Goal: Task Accomplishment & Management: Use online tool/utility

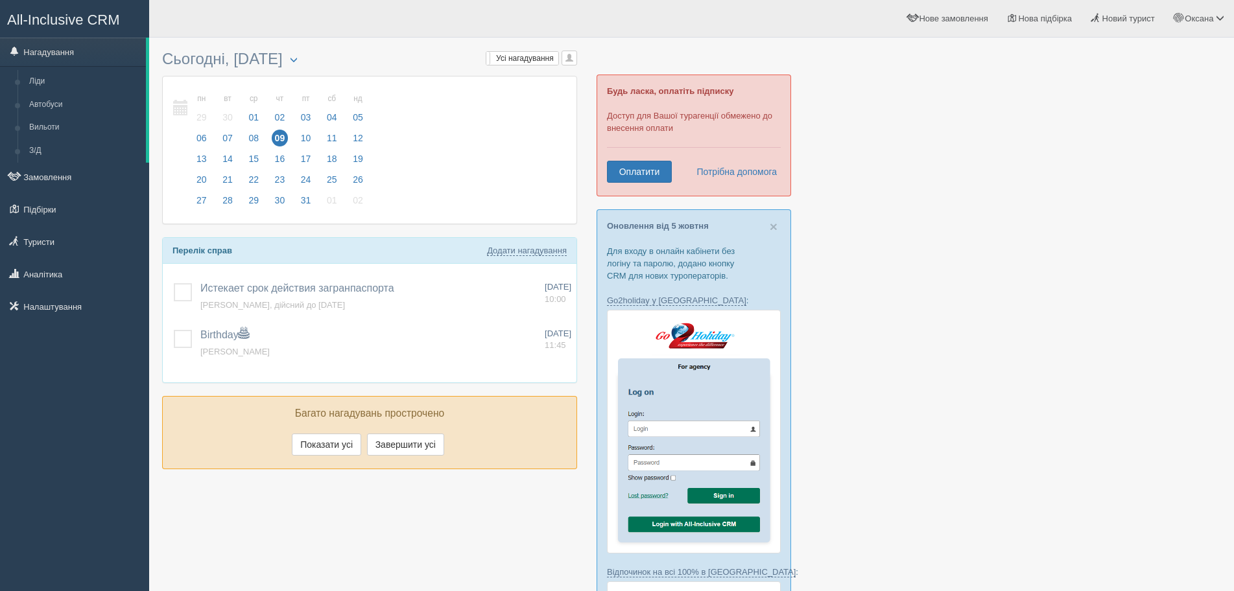
click at [58, 173] on link "Замовлення" at bounding box center [74, 177] width 149 height 29
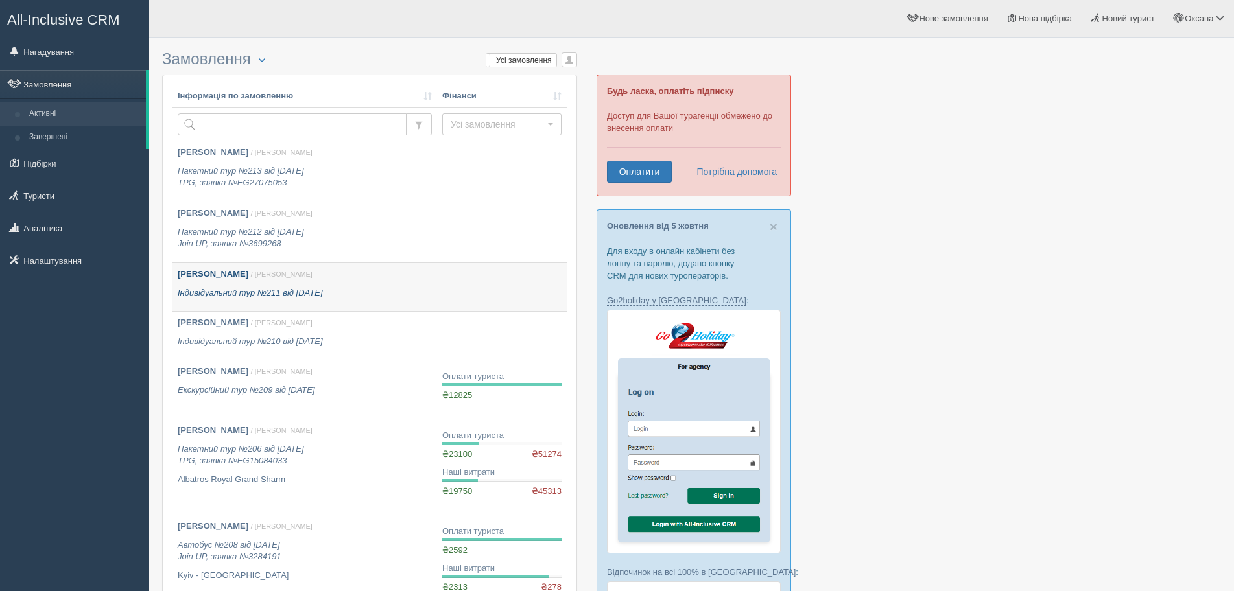
click at [340, 290] on p "Індивідуальний тур №211 від 19.06.2024" at bounding box center [305, 293] width 254 height 12
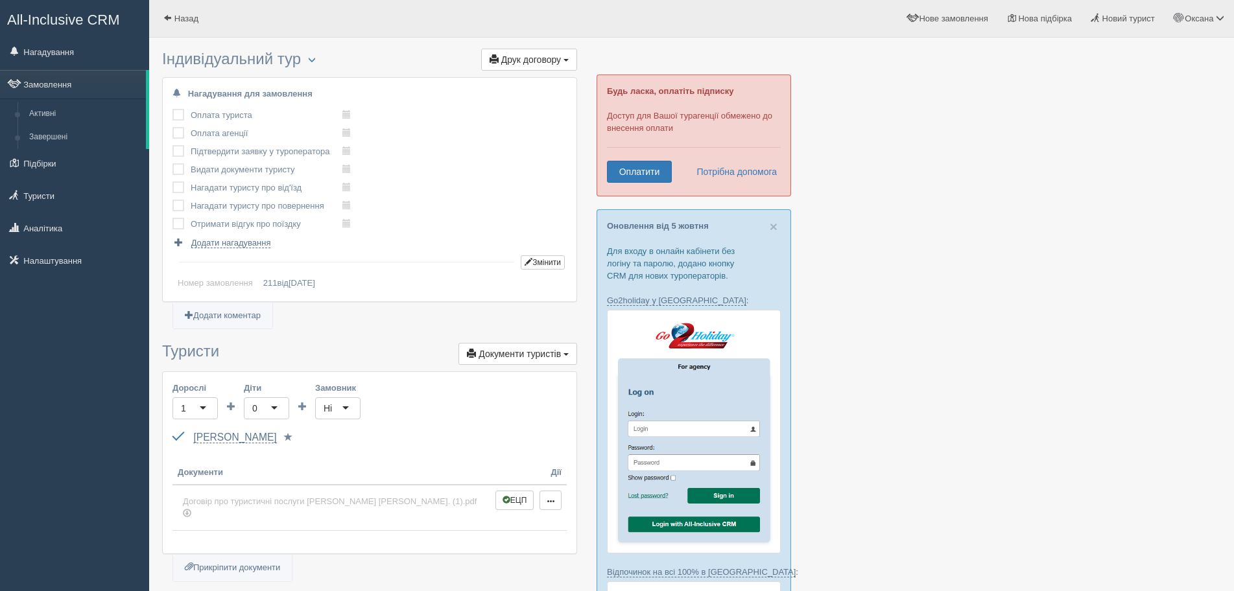
scroll to position [65, 0]
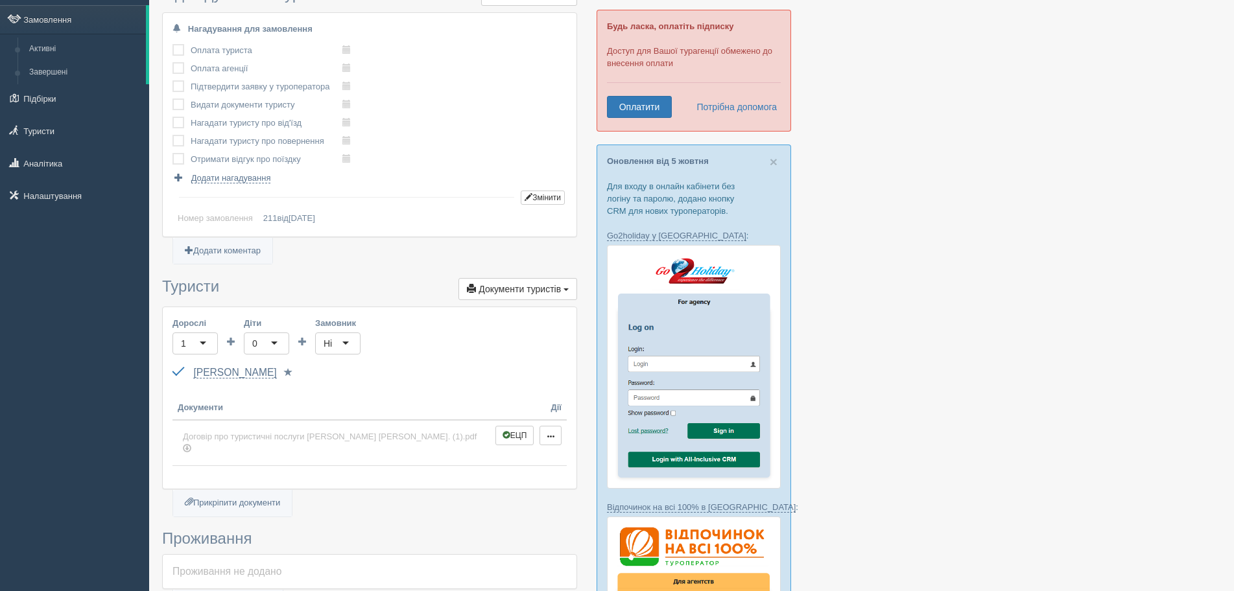
click at [1022, 441] on div at bounding box center [691, 575] width 1059 height 1192
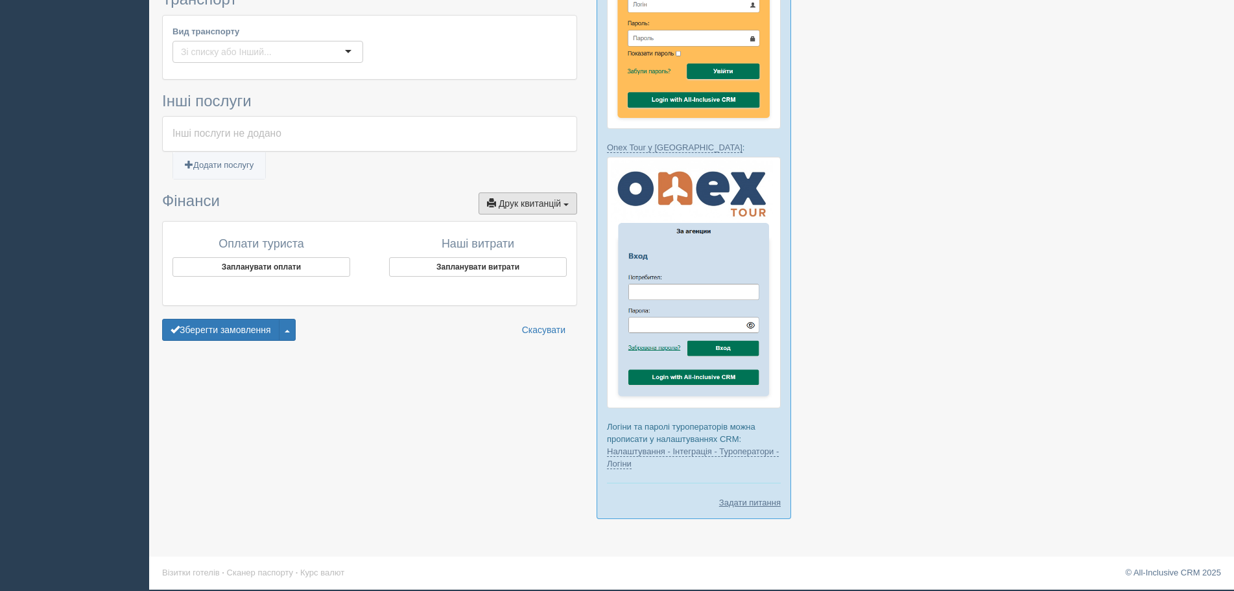
click at [556, 198] on span "Друк квитанцій" at bounding box center [530, 203] width 62 height 10
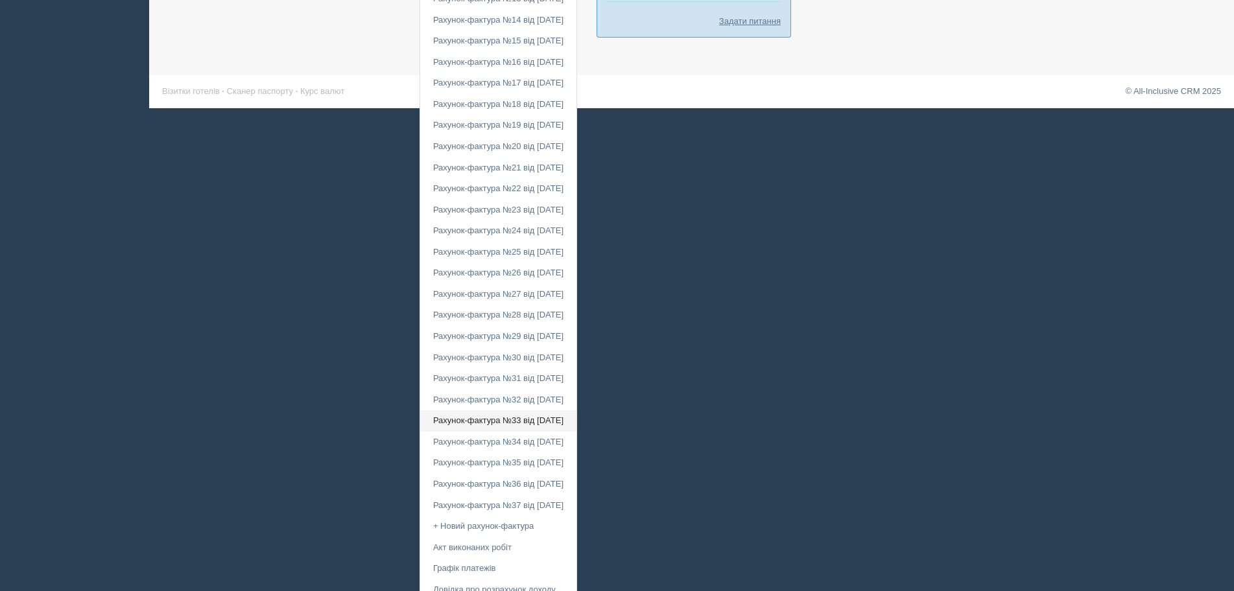
scroll to position [1227, 0]
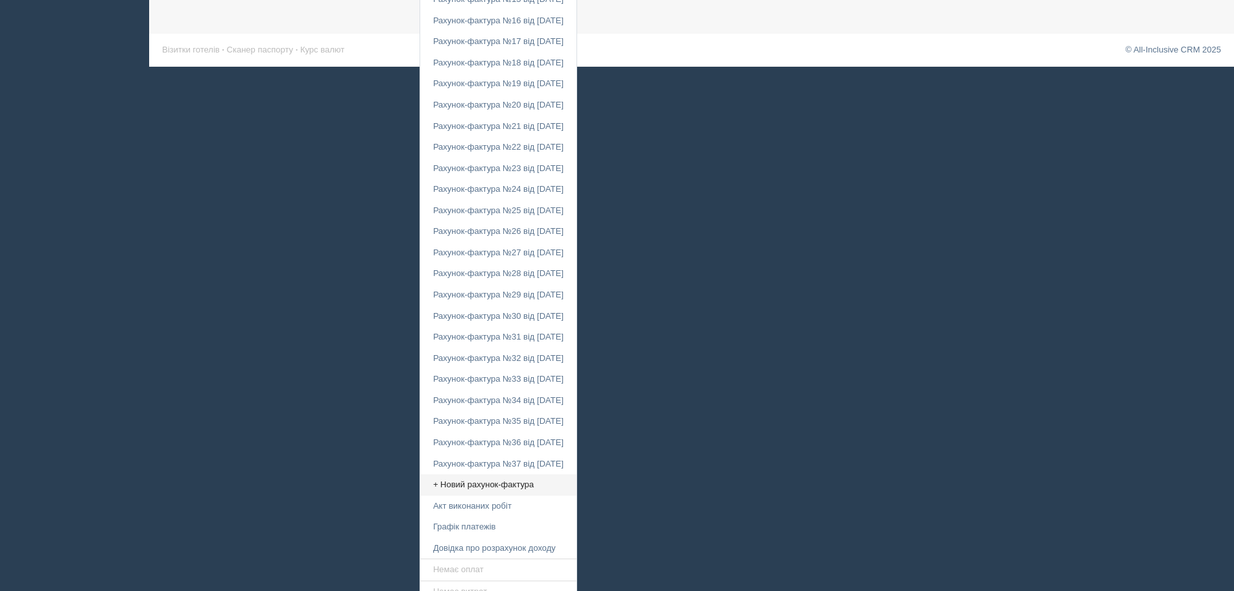
click at [462, 475] on link "+ Новий рахунок-фактура" at bounding box center [498, 485] width 156 height 21
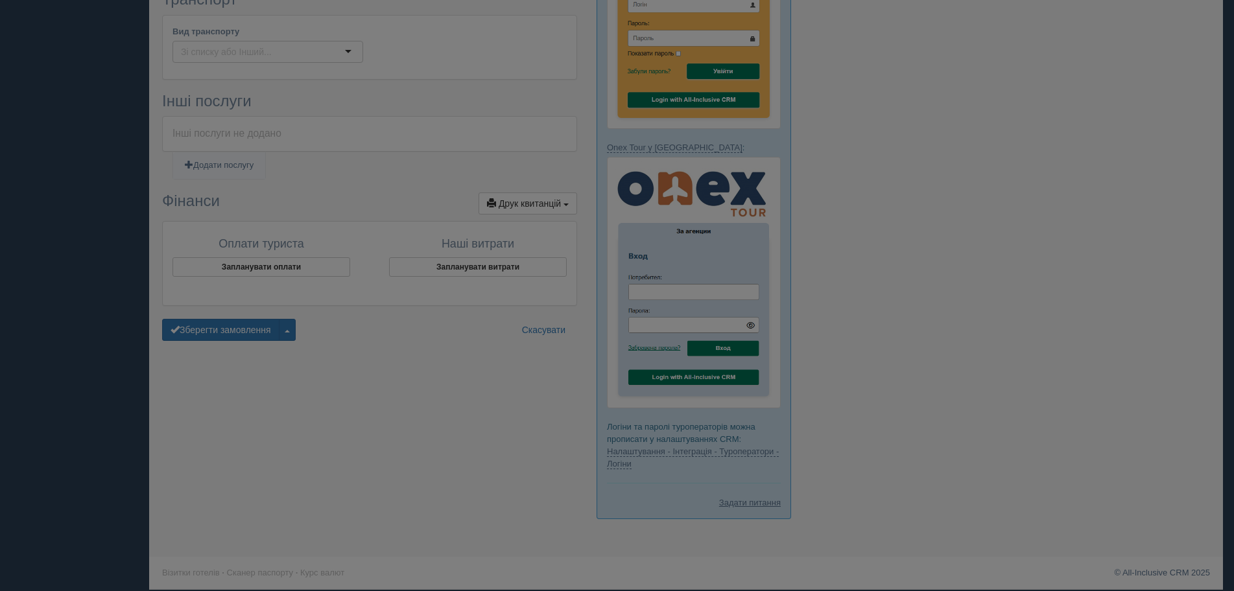
scroll to position [704, 0]
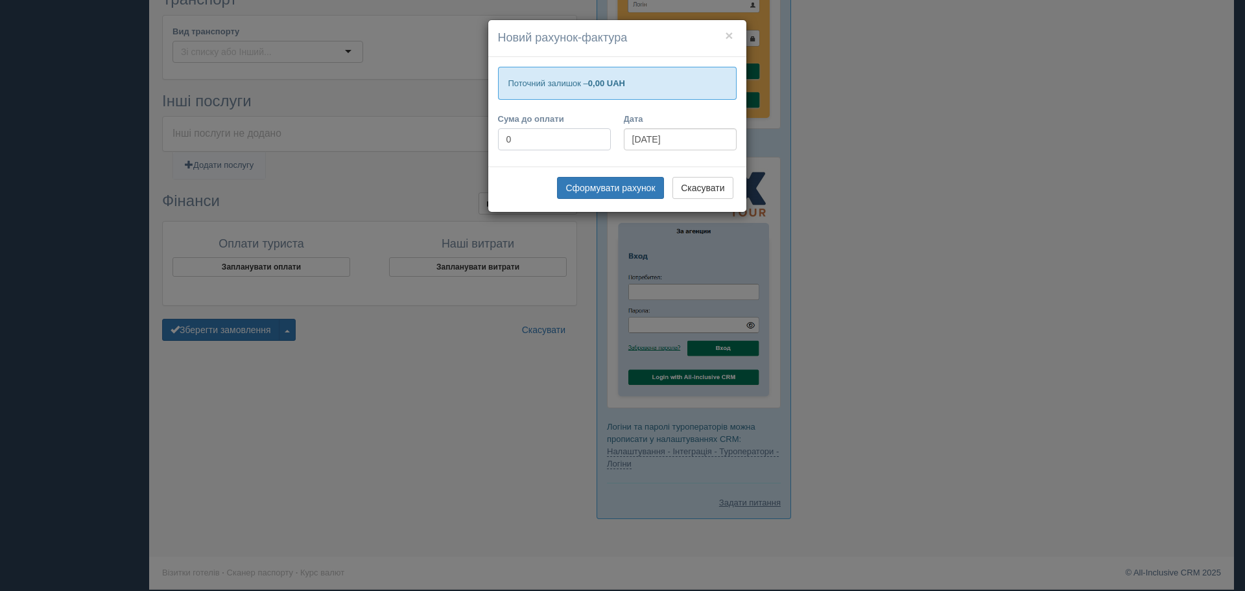
click at [463, 147] on div "× Новий рахунок-фактура Поточний залишок – 0,00 UAH Сума до оплати 0 Дата 09.10…" at bounding box center [622, 295] width 1245 height 591
click at [1167, 410] on div "× Новий рахунок-фактура Поточний залишок – 0,00 UAH Сума до оплати 0 Дата 09.10…" at bounding box center [622, 295] width 1245 height 591
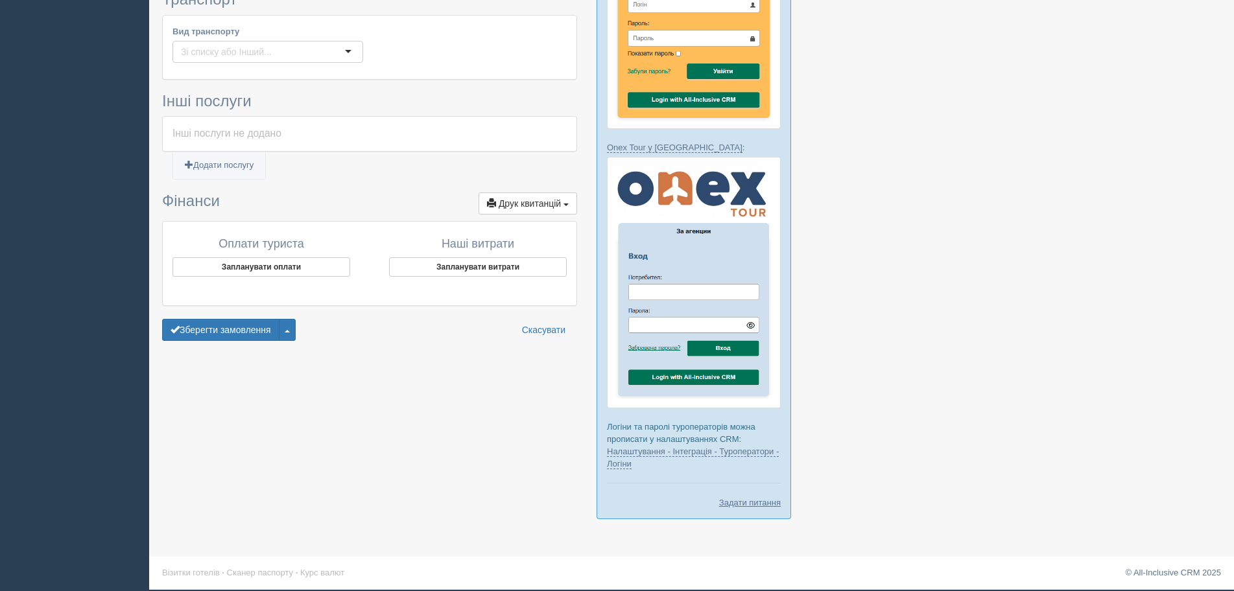
click at [545, 138] on div "Інші послуги не додано" at bounding box center [370, 134] width 414 height 34
click at [547, 198] on span "Друк квитанцій" at bounding box center [530, 203] width 62 height 10
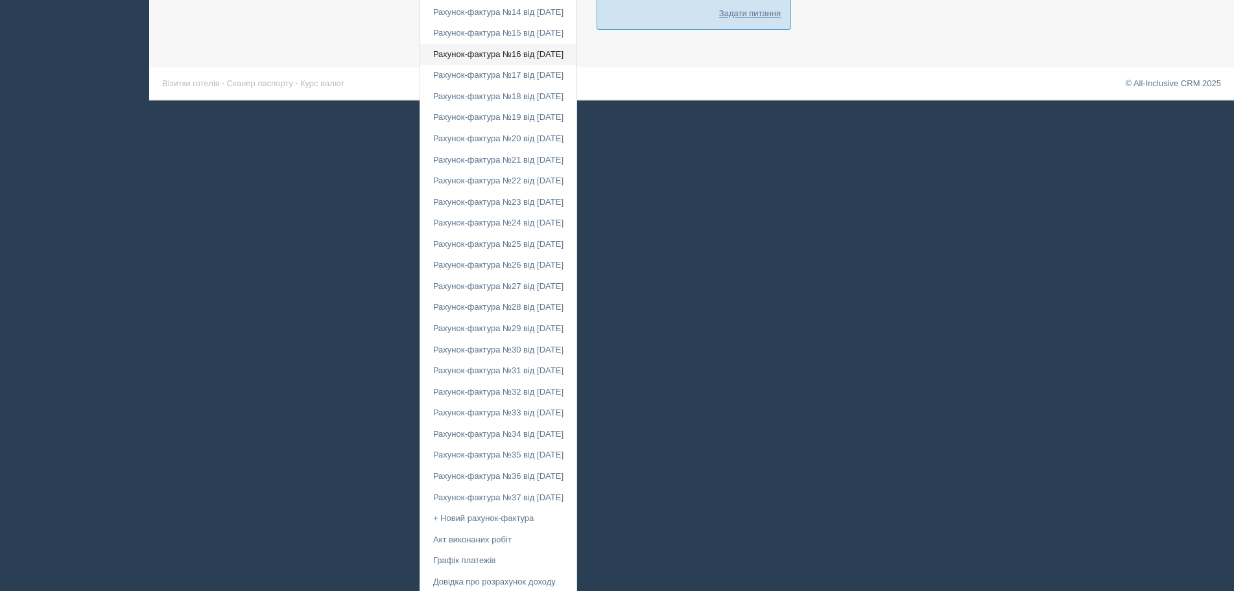
scroll to position [1227, 0]
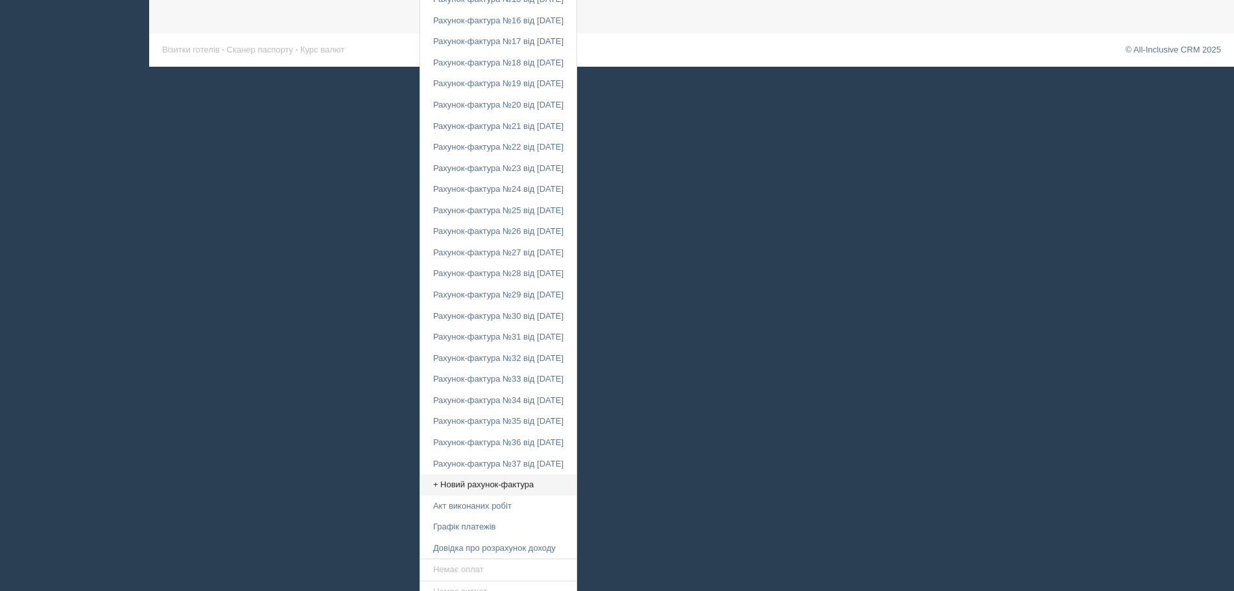
click at [492, 475] on link "+ Новий рахунок-фактура" at bounding box center [498, 485] width 156 height 21
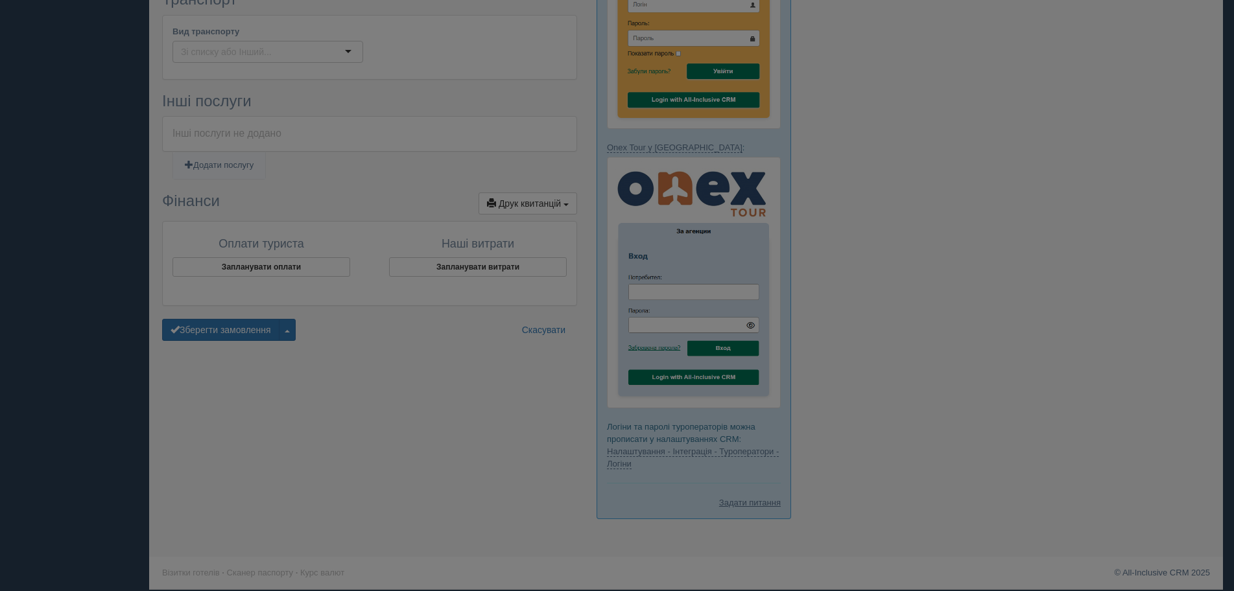
scroll to position [704, 0]
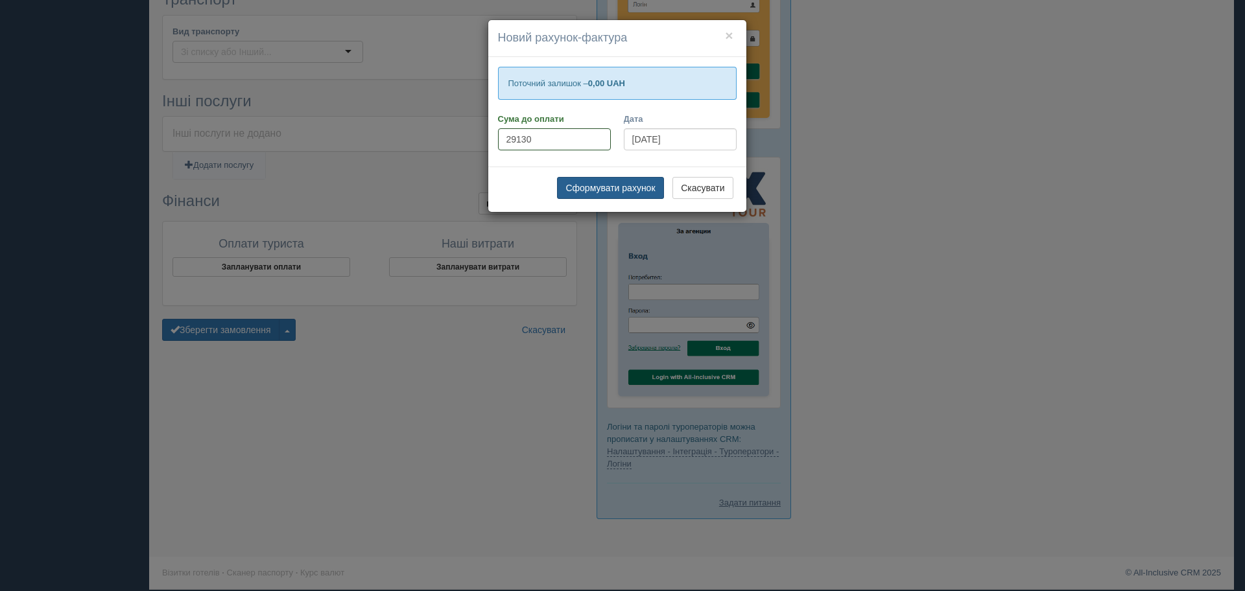
type input "29130"
click at [591, 191] on button "Сформувати рахунок" at bounding box center [610, 188] width 106 height 22
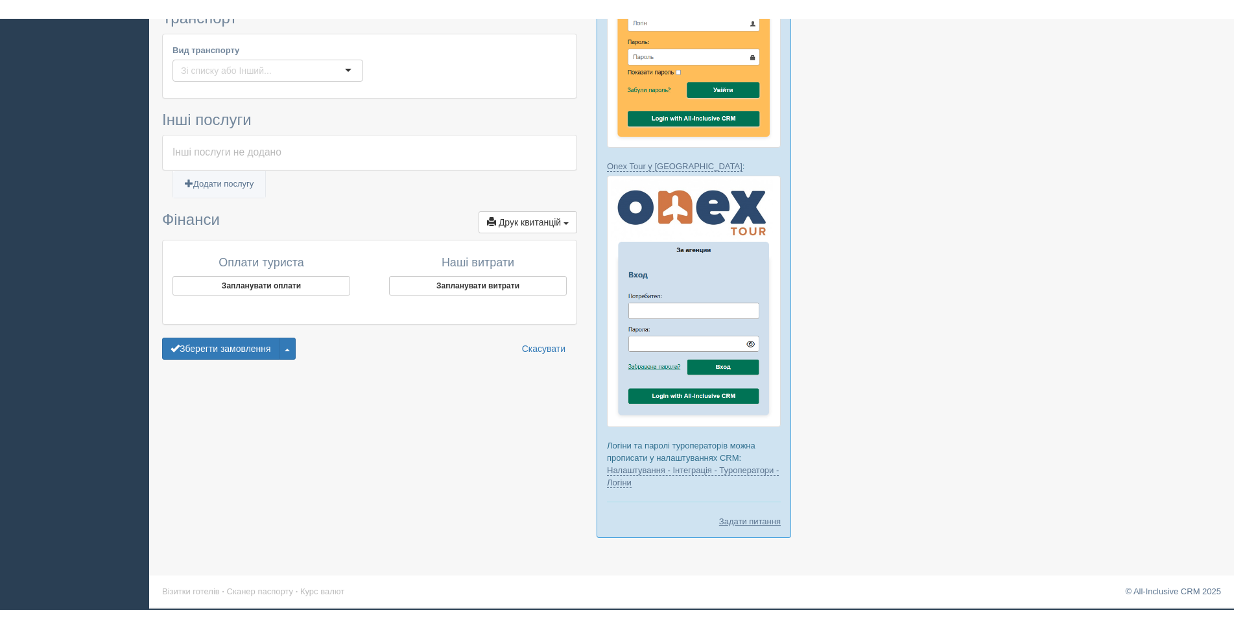
scroll to position [667, 0]
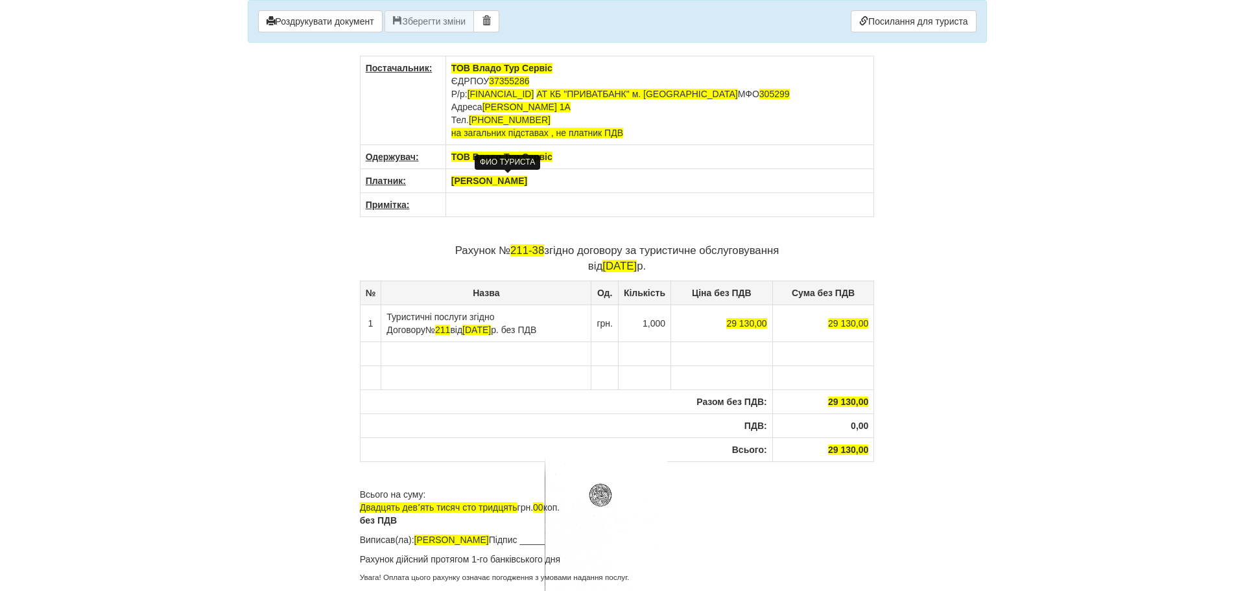
click at [527, 180] on span "[PERSON_NAME]" at bounding box center [489, 181] width 76 height 10
click at [571, 184] on th "[PERSON_NAME]" at bounding box center [659, 181] width 429 height 24
drag, startPoint x: 571, startPoint y: 182, endPoint x: 454, endPoint y: 181, distance: 116.1
click at [454, 181] on th "[PERSON_NAME]" at bounding box center [659, 181] width 429 height 24
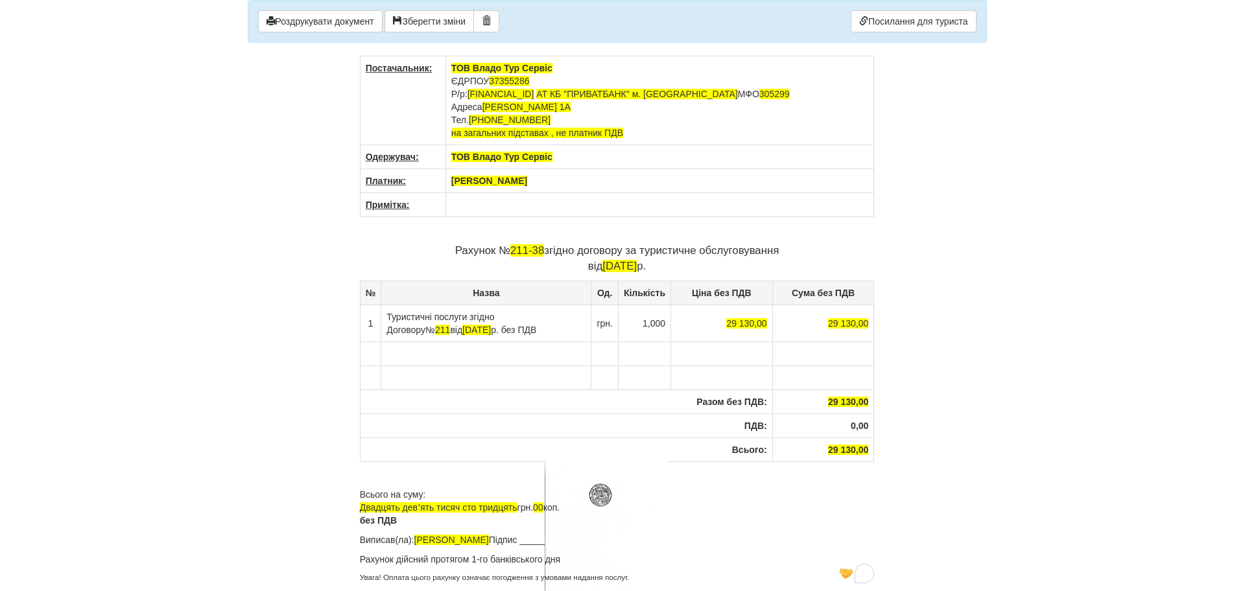
click at [454, 208] on td "To enrich screen reader interactions, please activate Accessibility in Grammarl…" at bounding box center [659, 205] width 429 height 24
drag, startPoint x: 513, startPoint y: 252, endPoint x: 525, endPoint y: 250, distance: 11.8
click at [525, 250] on span "211-38" at bounding box center [527, 250] width 34 height 12
click at [525, 250] on span "2-38" at bounding box center [527, 250] width 22 height 12
click at [603, 266] on span "[DATE]" at bounding box center [619, 266] width 34 height 12
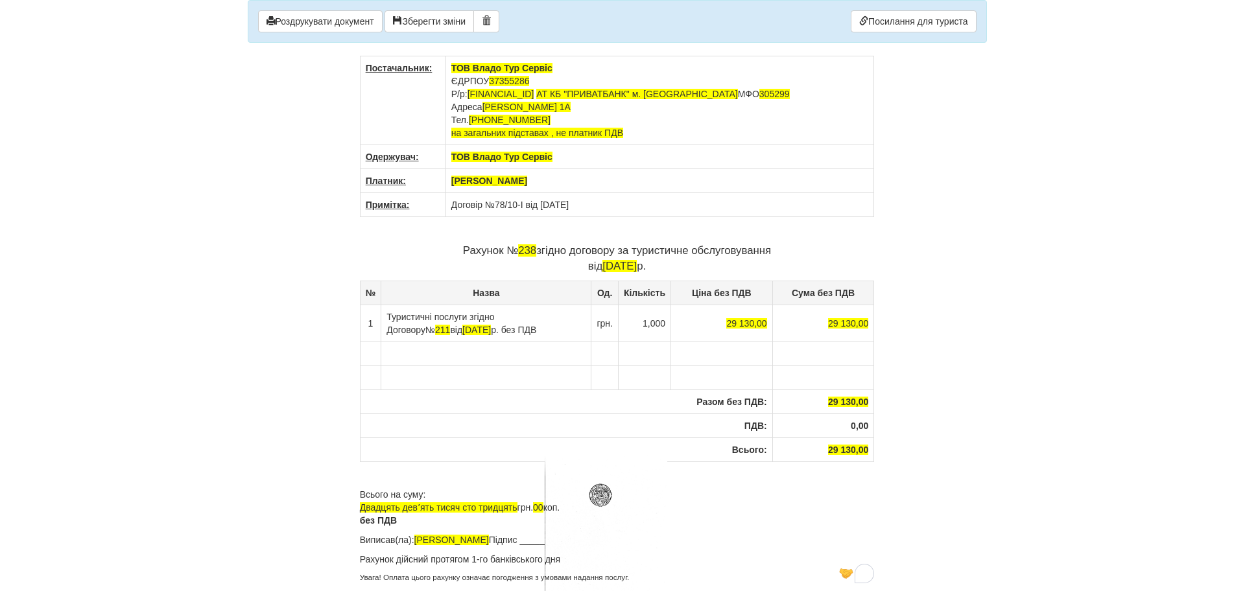
click at [550, 204] on td "Договір №78/10-І від [DATE]" at bounding box center [659, 205] width 429 height 24
drag, startPoint x: 541, startPoint y: 316, endPoint x: 565, endPoint y: 329, distance: 27.3
click at [565, 329] on td "Туристичні послуги згідно Договору № 211 від [DATE] без ПДВ" at bounding box center [486, 323] width 210 height 37
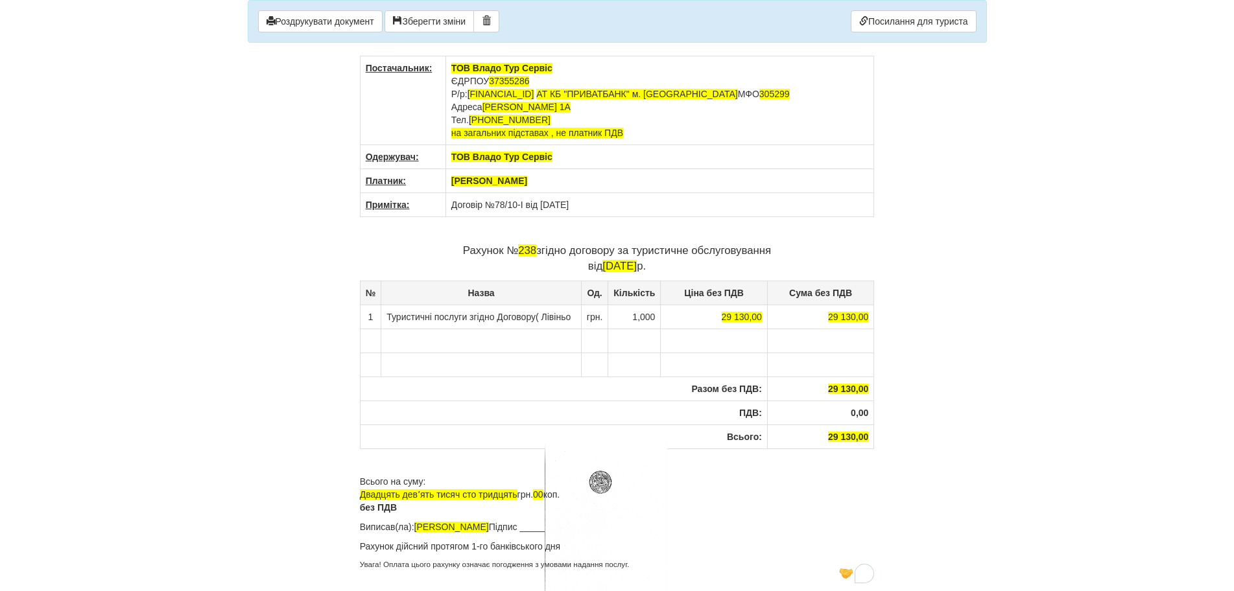
click at [539, 317] on td "Туристичні послуги згідно Договору( Лівіньо" at bounding box center [481, 317] width 200 height 24
click at [461, 327] on td "Туристичні послуги згідно Договору ( Лівіньо" at bounding box center [481, 317] width 200 height 24
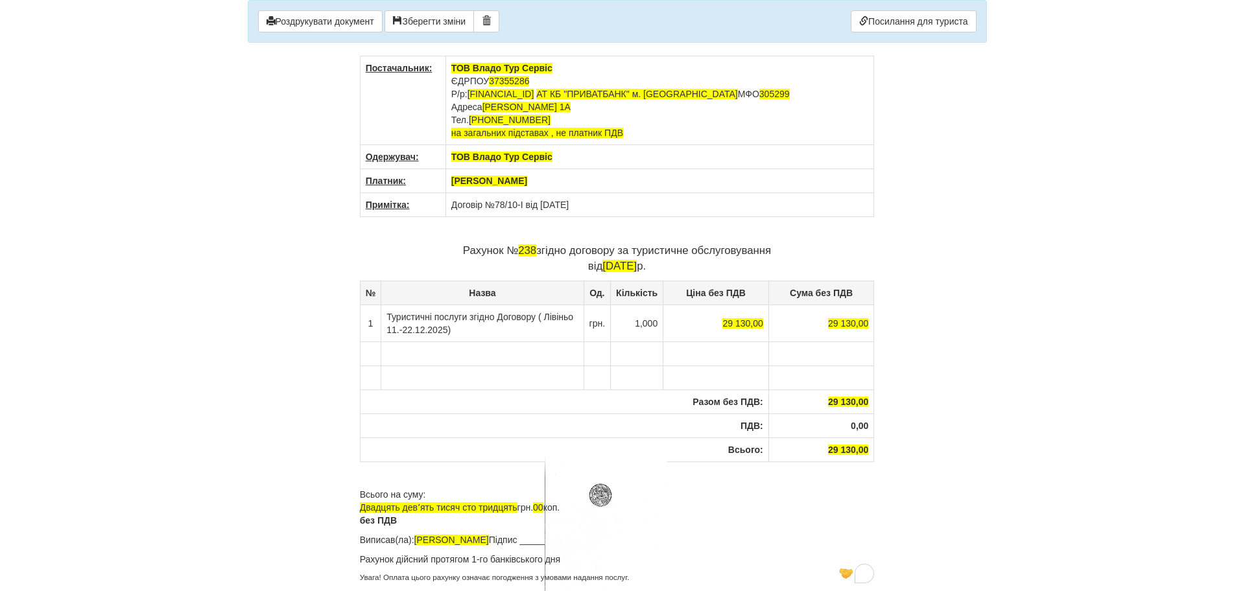
click at [541, 313] on td "Туристичні послуги згідно Договору ( Лівіньо 11.-22.12.2025)" at bounding box center [482, 323] width 202 height 37
click at [321, 21] on button "Роздрукувати документ" at bounding box center [320, 21] width 124 height 22
